Goal: Task Accomplishment & Management: Manage account settings

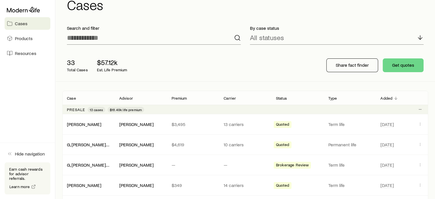
scroll to position [29, 0]
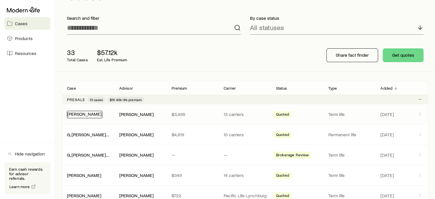
click at [87, 114] on link "[PERSON_NAME]" at bounding box center [84, 113] width 34 height 5
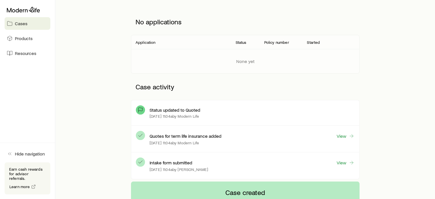
scroll to position [86, 0]
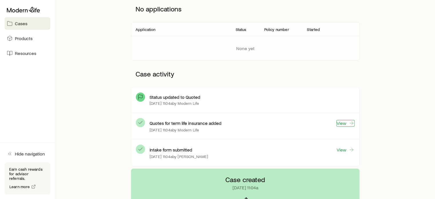
click at [342, 124] on link "View" at bounding box center [345, 123] width 18 height 7
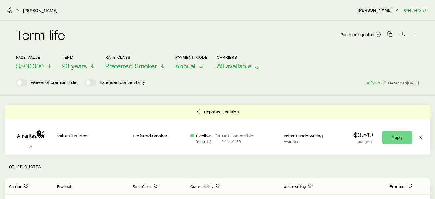
click at [248, 67] on span "All available" at bounding box center [234, 66] width 35 height 8
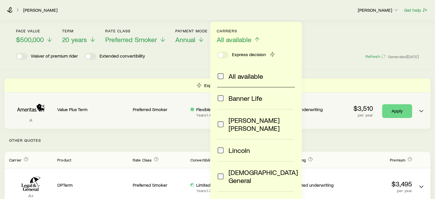
scroll to position [86, 0]
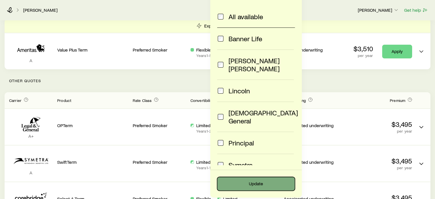
click at [267, 185] on button "Update" at bounding box center [256, 184] width 78 height 14
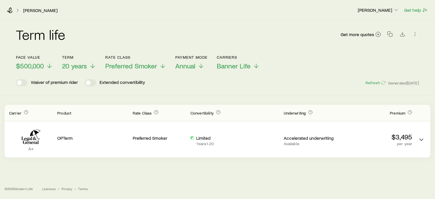
scroll to position [0, 0]
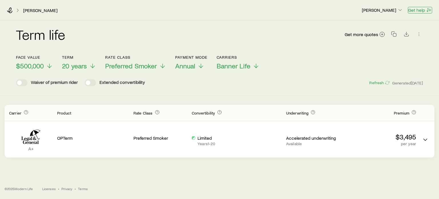
click at [420, 11] on button "Get help" at bounding box center [420, 10] width 24 height 7
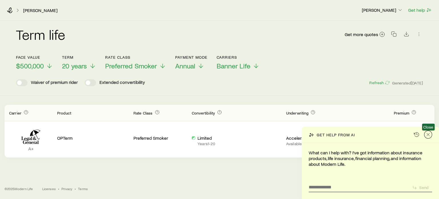
click at [428, 134] on icon "Close" at bounding box center [429, 135] width 6 height 6
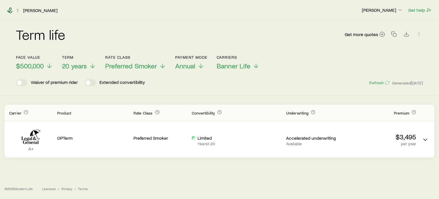
click at [8, 9] on icon at bounding box center [10, 10] width 6 height 6
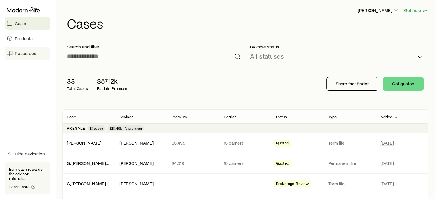
click at [18, 54] on span "Resources" at bounding box center [25, 53] width 21 height 6
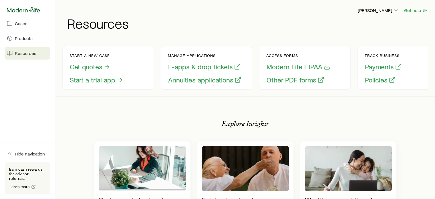
click at [22, 9] on icon at bounding box center [23, 10] width 33 height 6
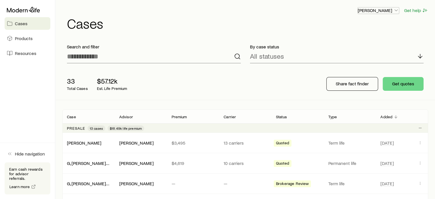
click at [388, 12] on p "[PERSON_NAME]" at bounding box center [378, 10] width 41 height 6
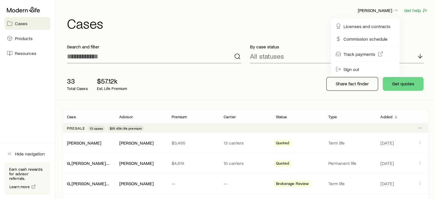
drag, startPoint x: 225, startPoint y: 24, endPoint x: 167, endPoint y: 38, distance: 59.3
click at [225, 24] on h1 "Cases" at bounding box center [247, 23] width 361 height 14
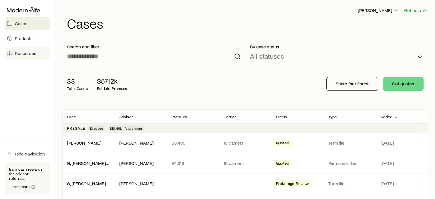
click at [18, 57] on link "Resources" at bounding box center [28, 53] width 46 height 13
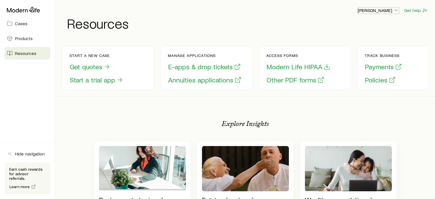
click at [395, 10] on icon "button" at bounding box center [396, 10] width 6 height 6
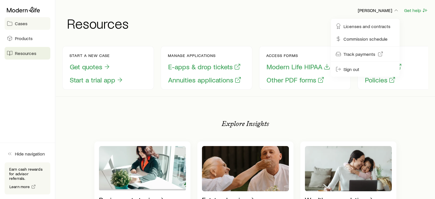
click at [30, 23] on link "Cases" at bounding box center [28, 23] width 46 height 13
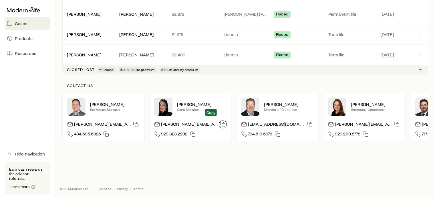
click at [220, 121] on icon "button" at bounding box center [223, 124] width 6 height 6
